Goal: Communication & Community: Answer question/provide support

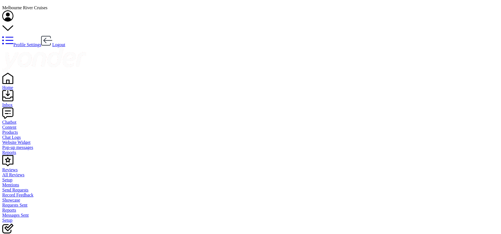
scroll to position [58, 0]
drag, startPoint x: 465, startPoint y: 177, endPoint x: 489, endPoint y: 178, distance: 24.1
copy div "[PERSON_NAME]"
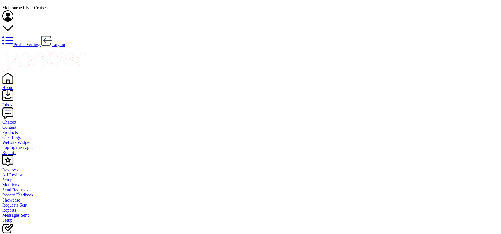
scroll to position [14, 0]
type textarea "Concession rate for 1 our and 2 hour sightseeing cruises: 038 p/p, $62 p/p."
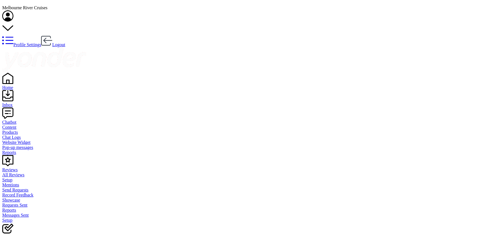
scroll to position [50, 0]
type textarea "Concession rate for one way [GEOGRAPHIC_DATA] and return Williamstown cruises: …"
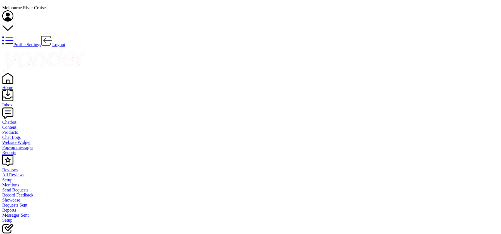
drag, startPoint x: 286, startPoint y: 188, endPoint x: 392, endPoint y: 184, distance: 105.5
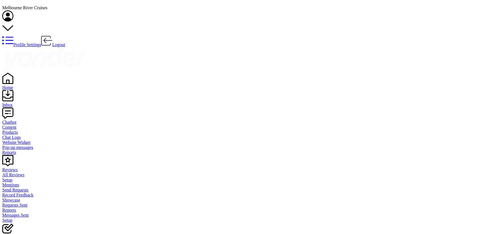
type textarea "a"
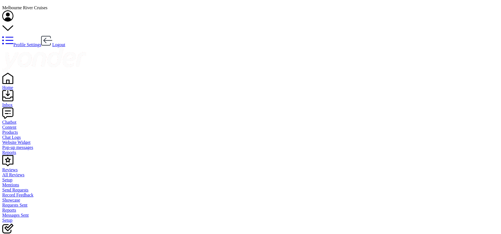
type textarea "We can accommodate from 1 to 150 pax"
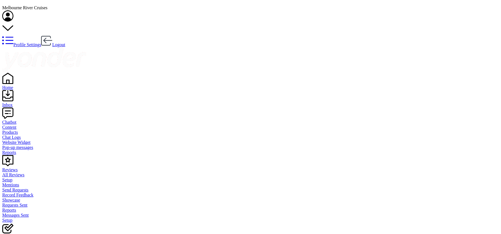
scroll to position [116, 0]
type textarea "The cruise is a regular, not a private (with other tourists on board)"
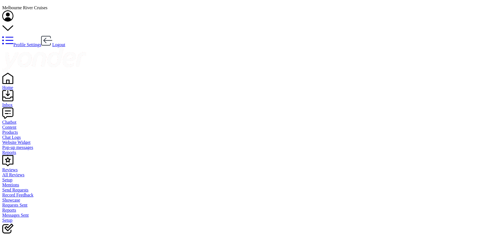
type textarea "for the private boat it should be not less than 60 pax"
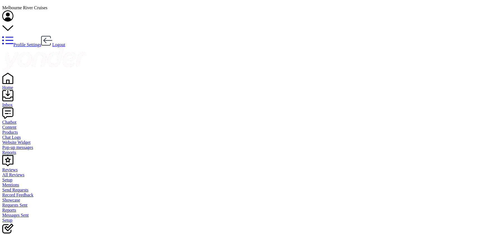
scroll to position [219, 0]
type textarea "60 pax X $62 = $3720"
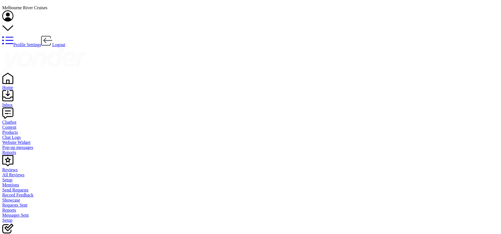
scroll to position [250, 0]
type textarea "what date in December?"
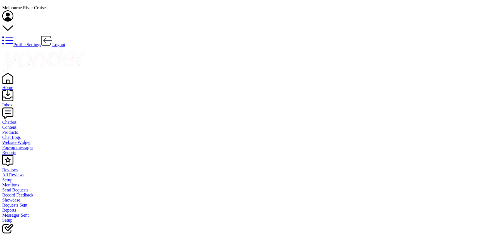
scroll to position [279, 0]
type textarea ", this is"
drag, startPoint x: 185, startPoint y: 226, endPoint x: 169, endPoint y: 227, distance: 16.5
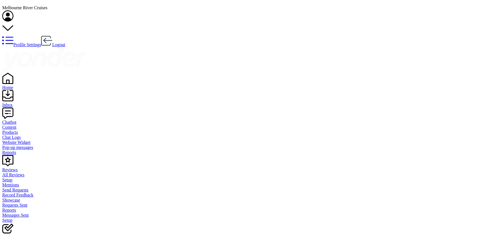
scroll to position [266, 0]
type textarea "Only commentary, coffee / tea, because it is a sightseeing cruise"
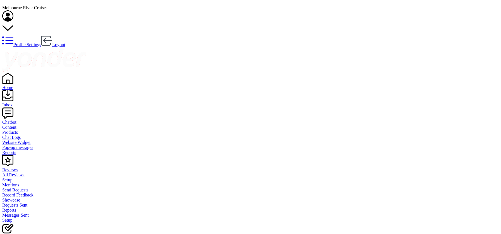
scroll to position [284, 0]
type textarea "o"
type textarea "if you are looking for the cruise with meal it a private event"
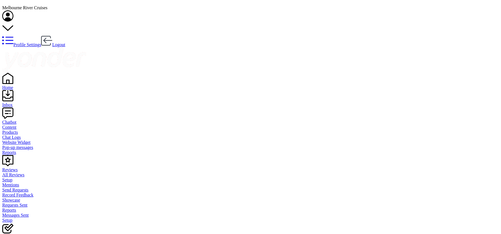
type textarea "P"
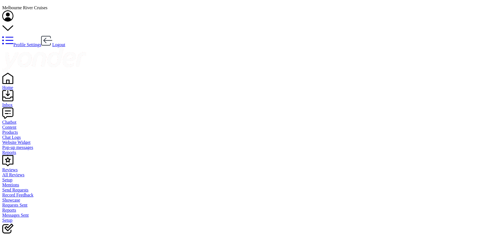
type textarea "Please send us here your email address, our agent from Function department will…"
